Goal: Information Seeking & Learning: Understand process/instructions

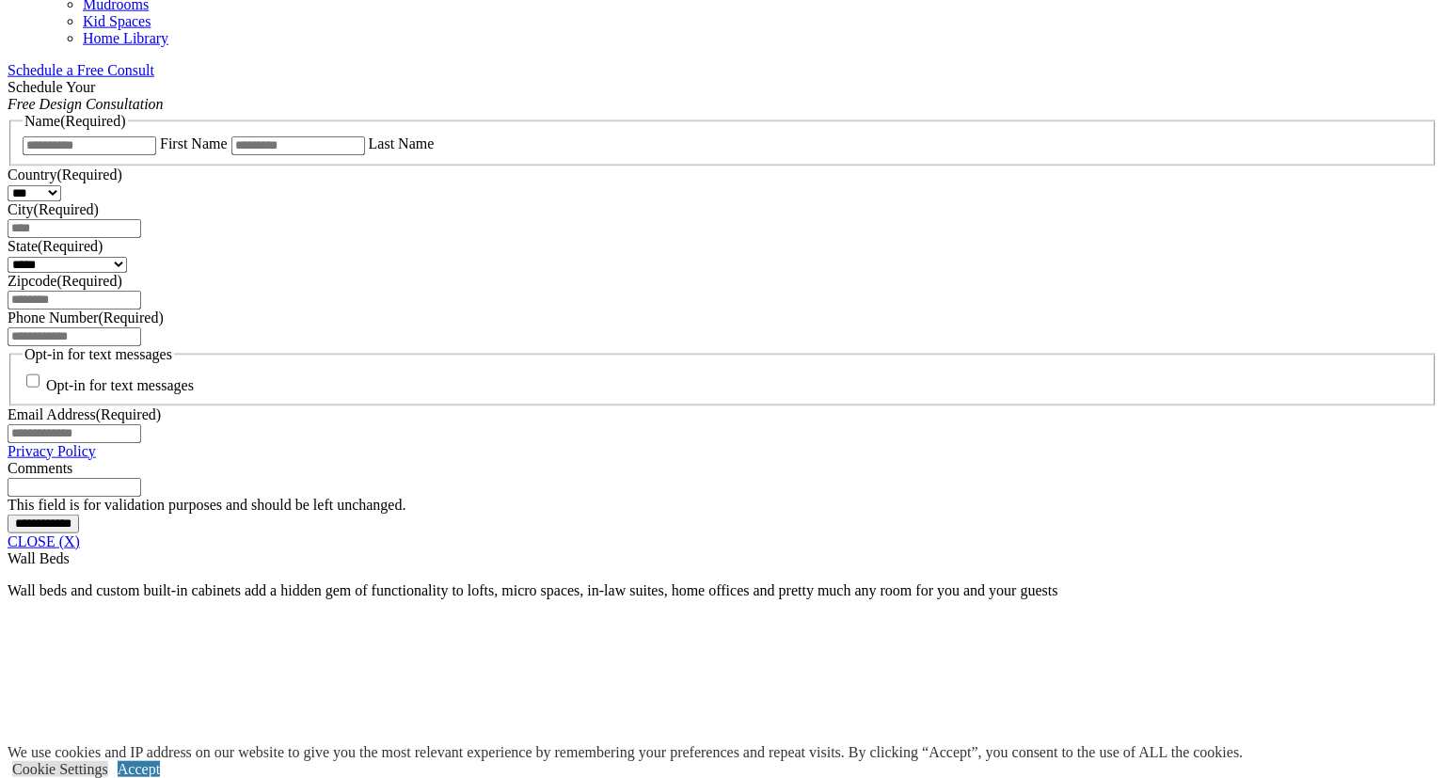
scroll to position [1290, 0]
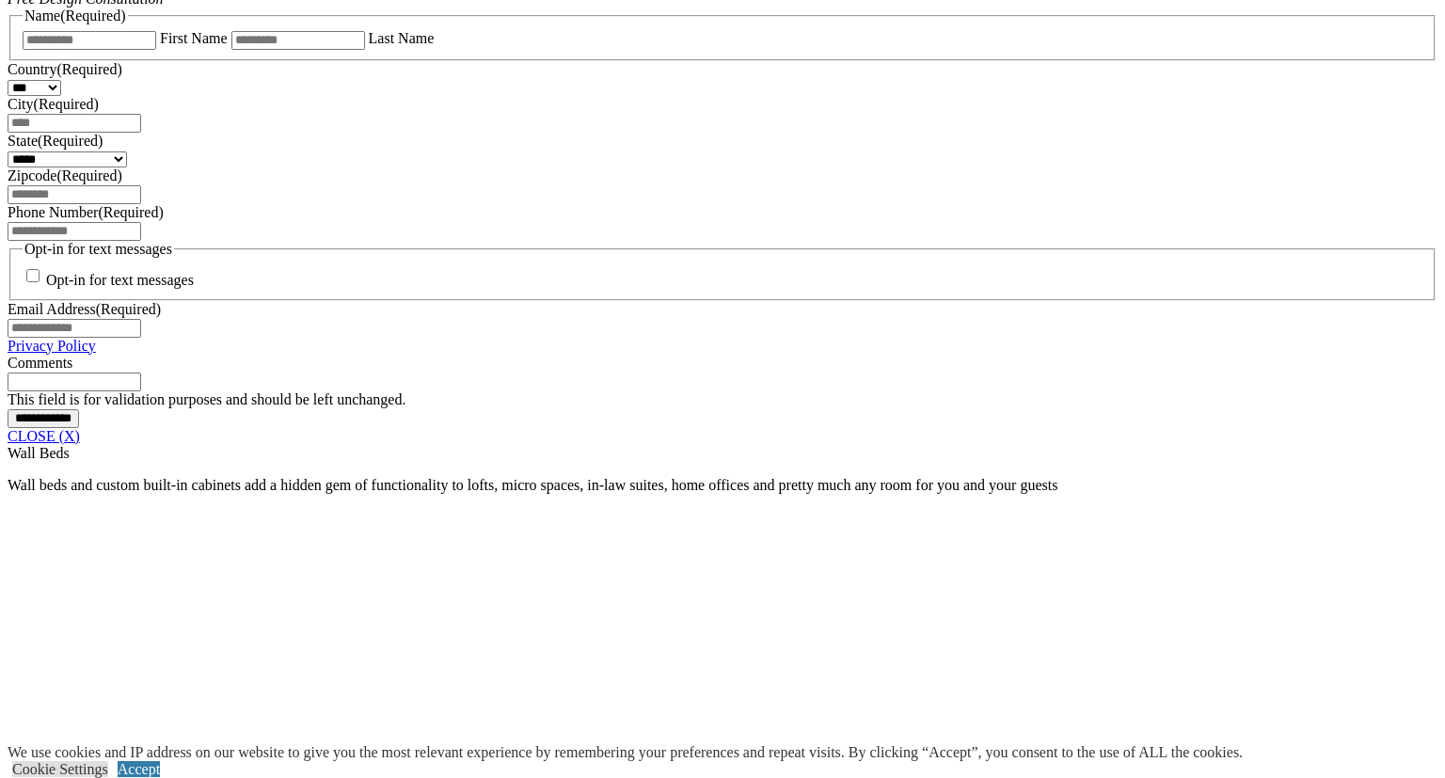
click at [80, 444] on link "CLOSE (X)" at bounding box center [44, 436] width 72 height 16
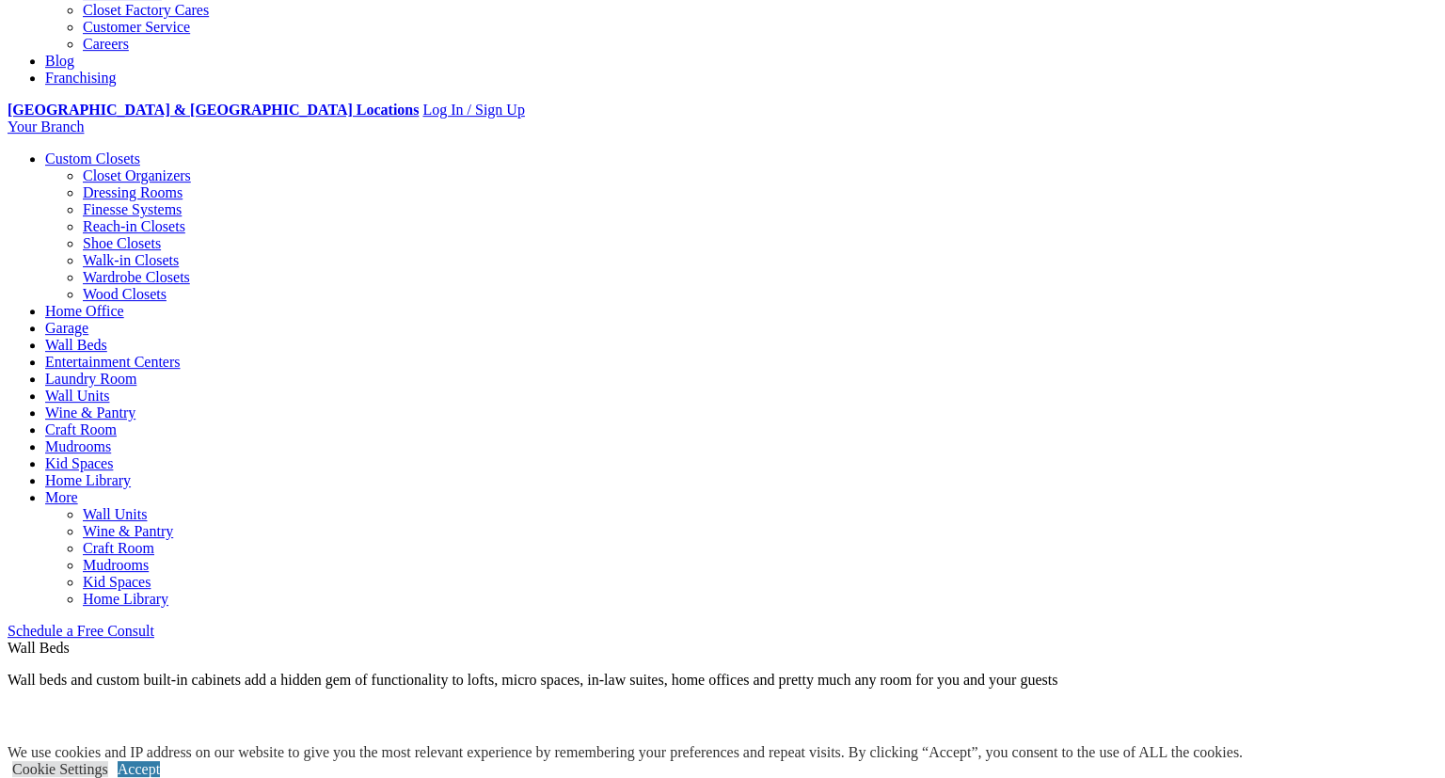
scroll to position [894, 0]
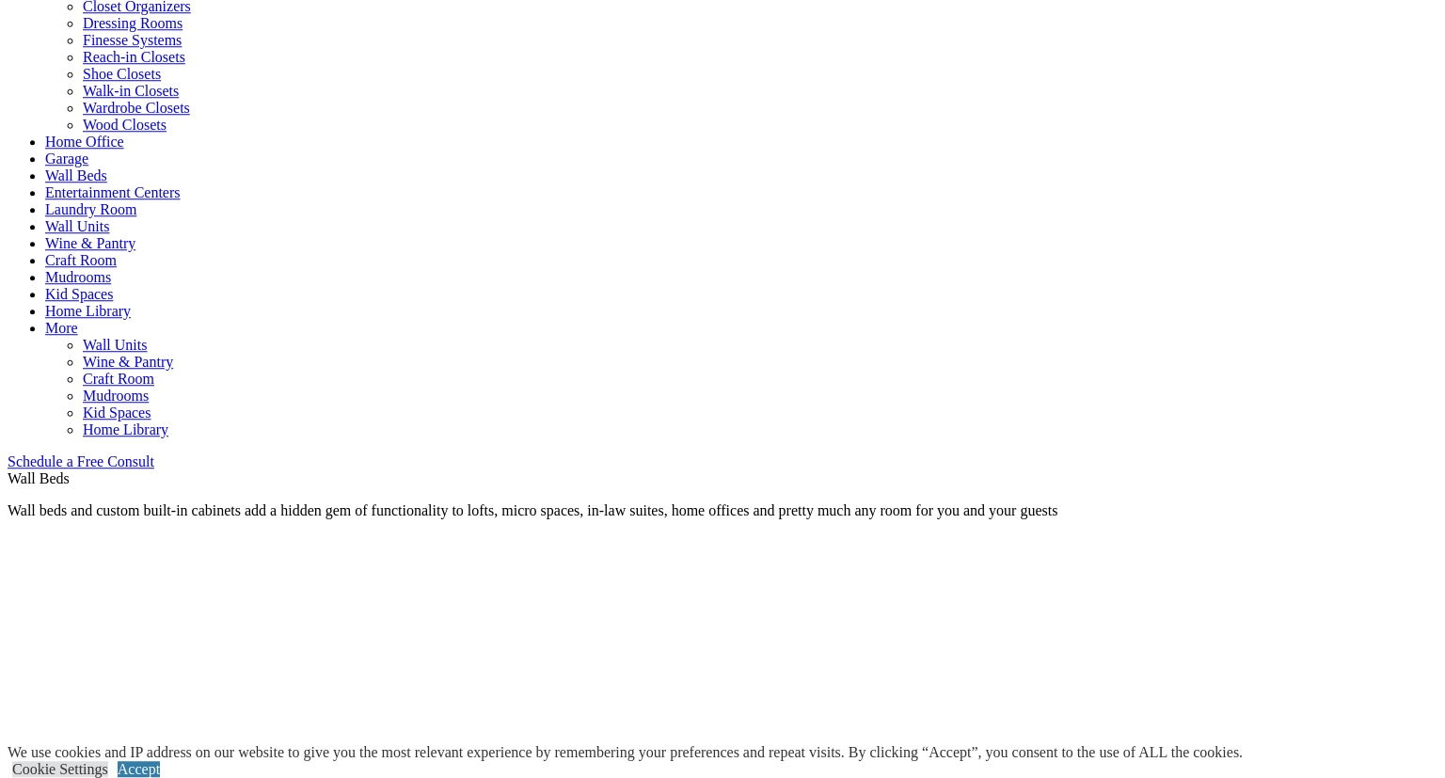
scroll to position [595, 0]
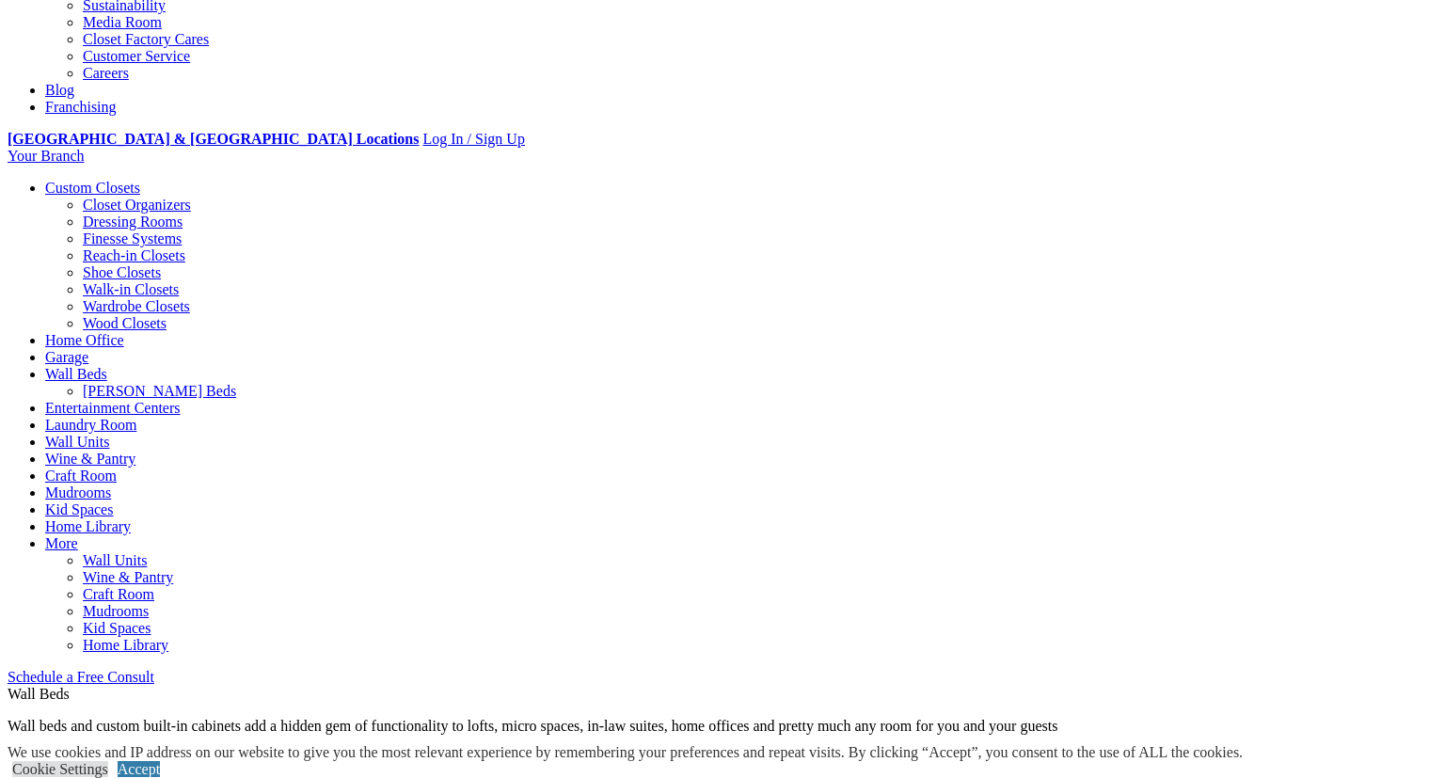
click at [107, 366] on link "Wall Beds" at bounding box center [76, 374] width 62 height 16
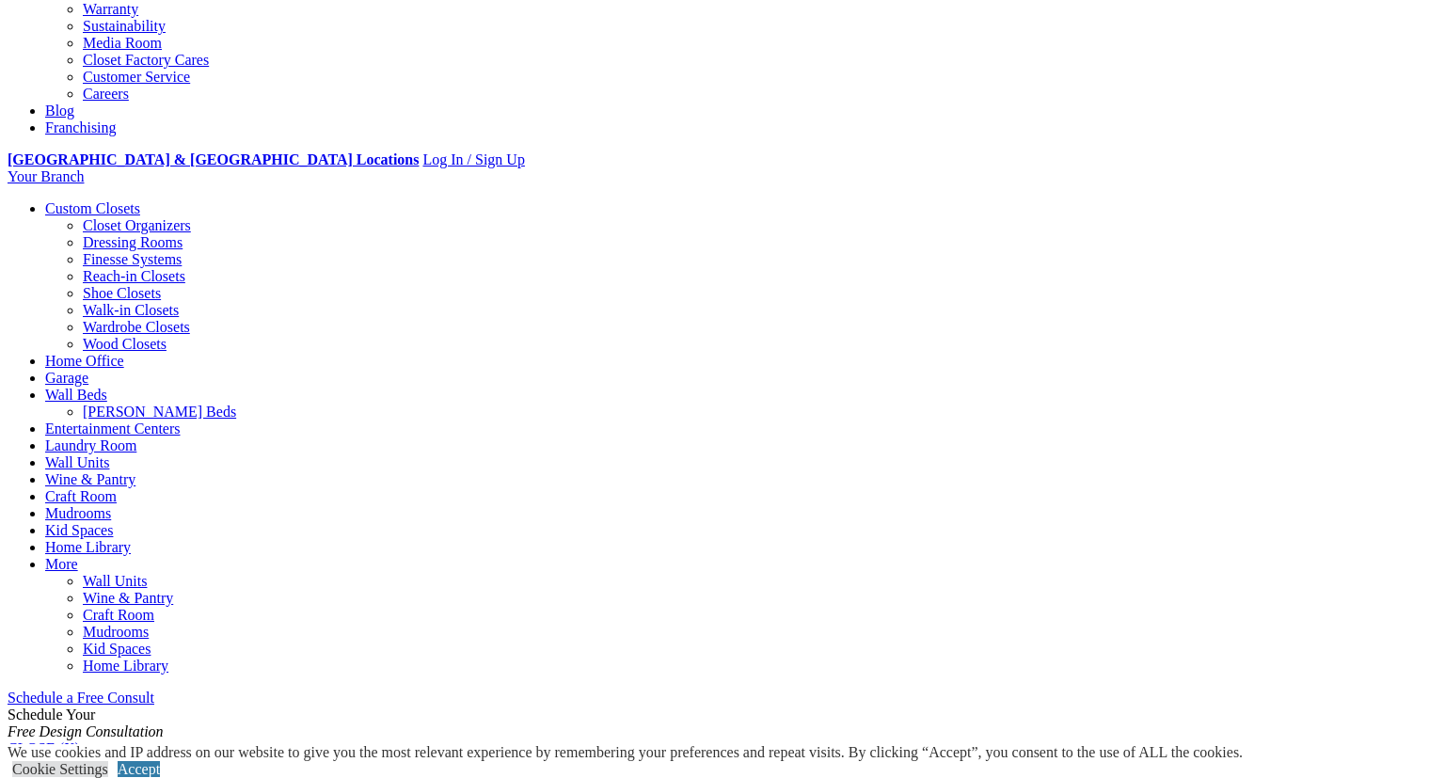
scroll to position [595, 0]
